Goal: Task Accomplishment & Management: Use online tool/utility

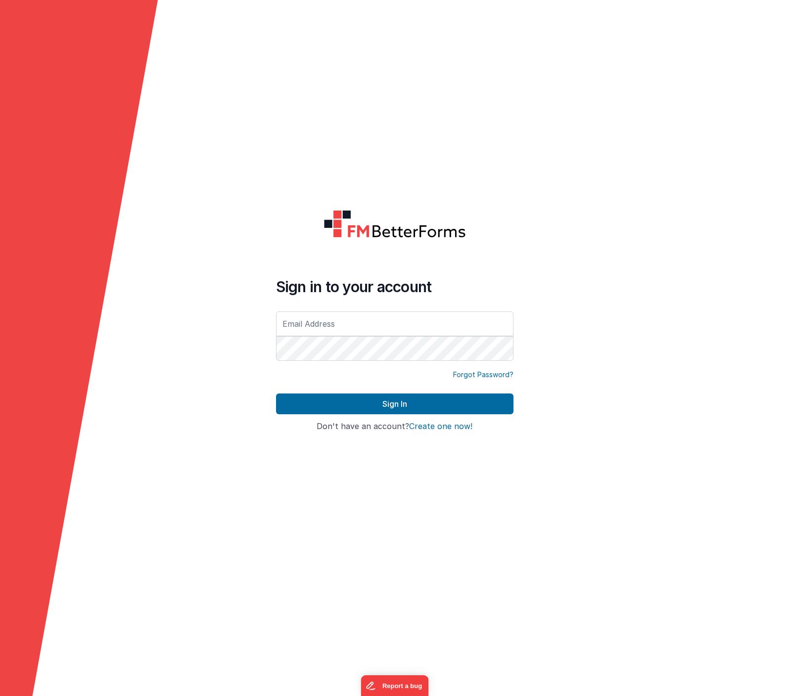
click at [282, 146] on form "Sign in to your account Forgot Password? Sign In Sign in with Google Don't have…" at bounding box center [394, 348] width 789 height 696
click at [329, 325] on input "text" at bounding box center [394, 324] width 237 height 25
click at [0, 696] on com-1password-button at bounding box center [0, 696] width 0 height 0
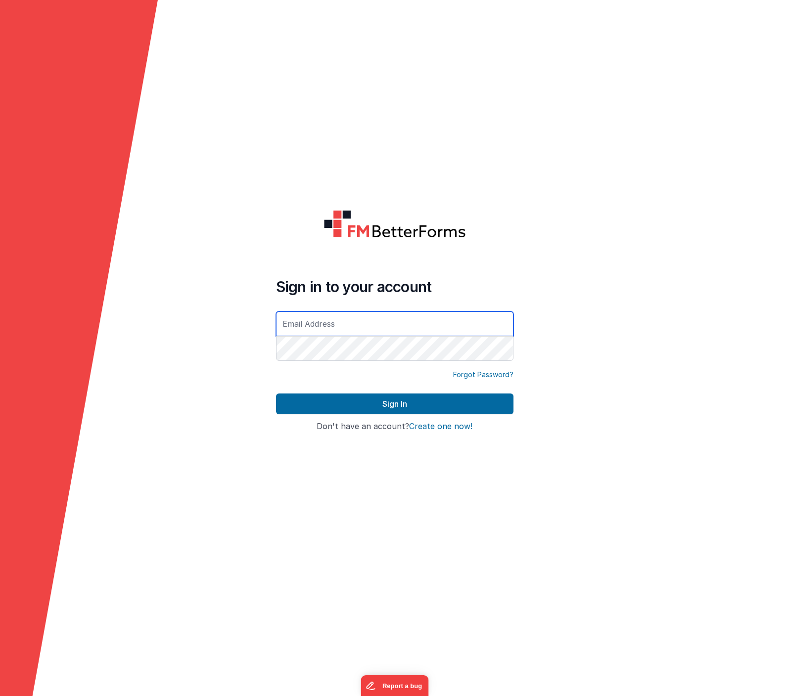
type input "[EMAIL_ADDRESS][DOMAIN_NAME]"
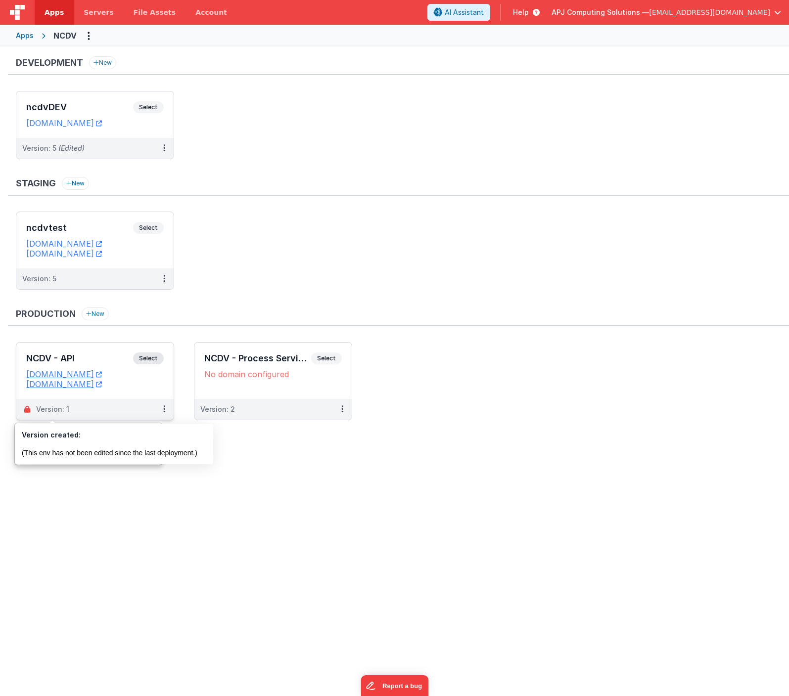
click at [89, 10] on span "Servers" at bounding box center [99, 12] width 30 height 10
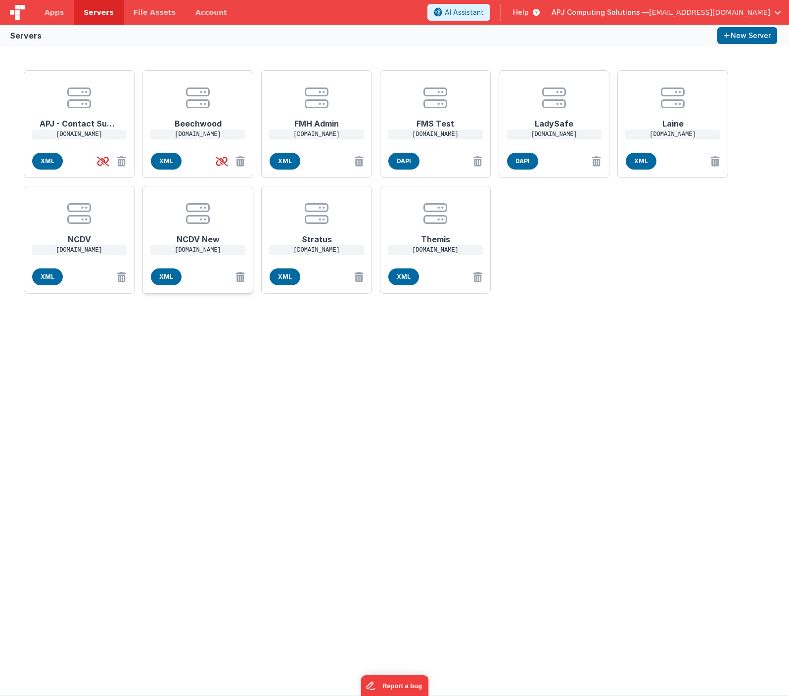
click at [187, 243] on h1 "NCDV New" at bounding box center [197, 236] width 79 height 20
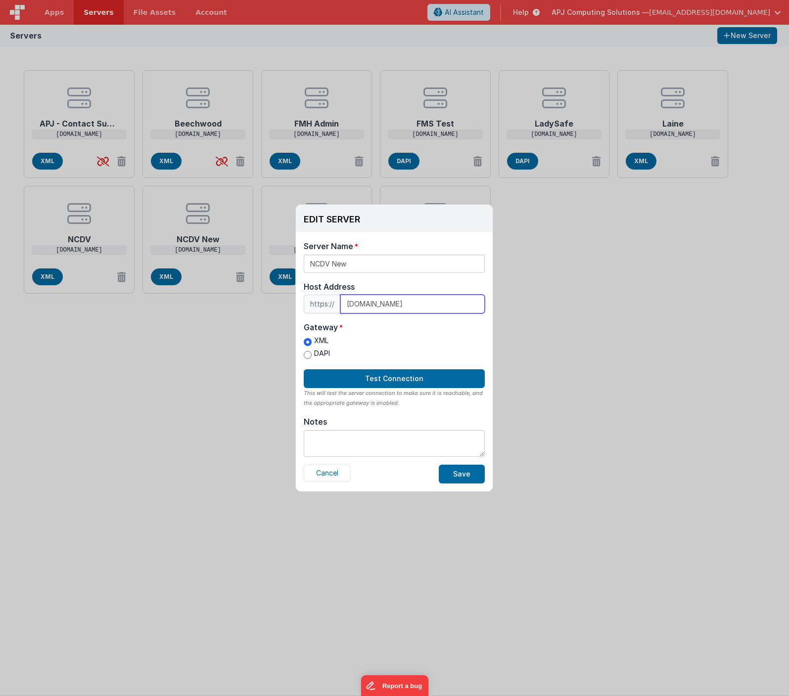
click at [349, 304] on input "[DOMAIN_NAME]" at bounding box center [412, 304] width 144 height 19
paste input "ncdv.neptunecloud"
type input "[DOMAIN_NAME]"
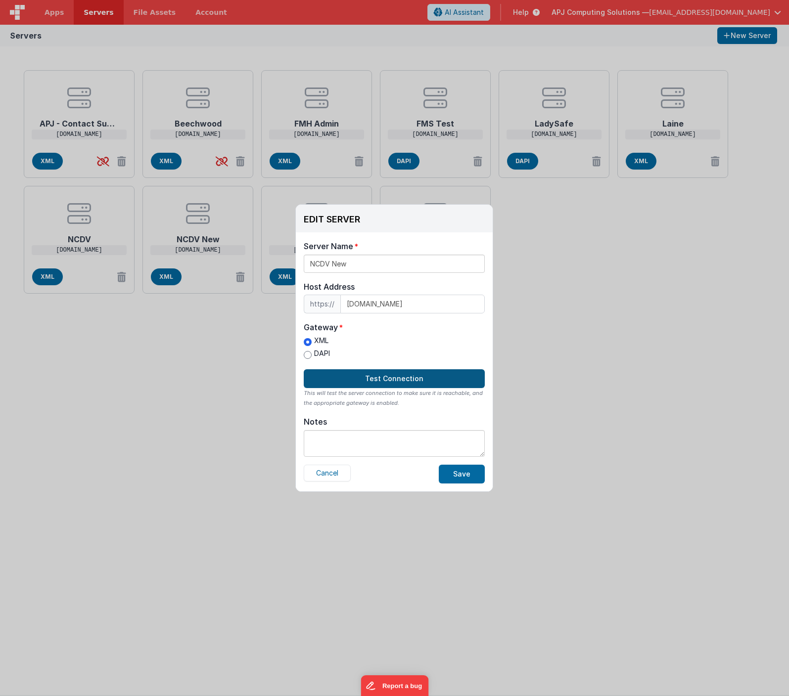
click at [395, 378] on button "Test Connection" at bounding box center [394, 378] width 181 height 19
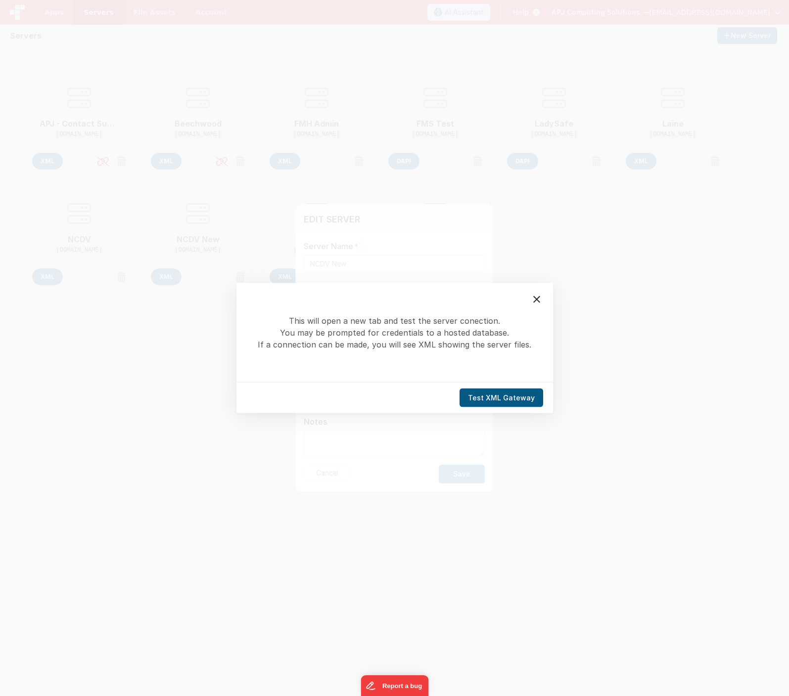
click at [492, 398] on button "Test XML Gateway" at bounding box center [501, 398] width 84 height 19
